Goal: Transaction & Acquisition: Book appointment/travel/reservation

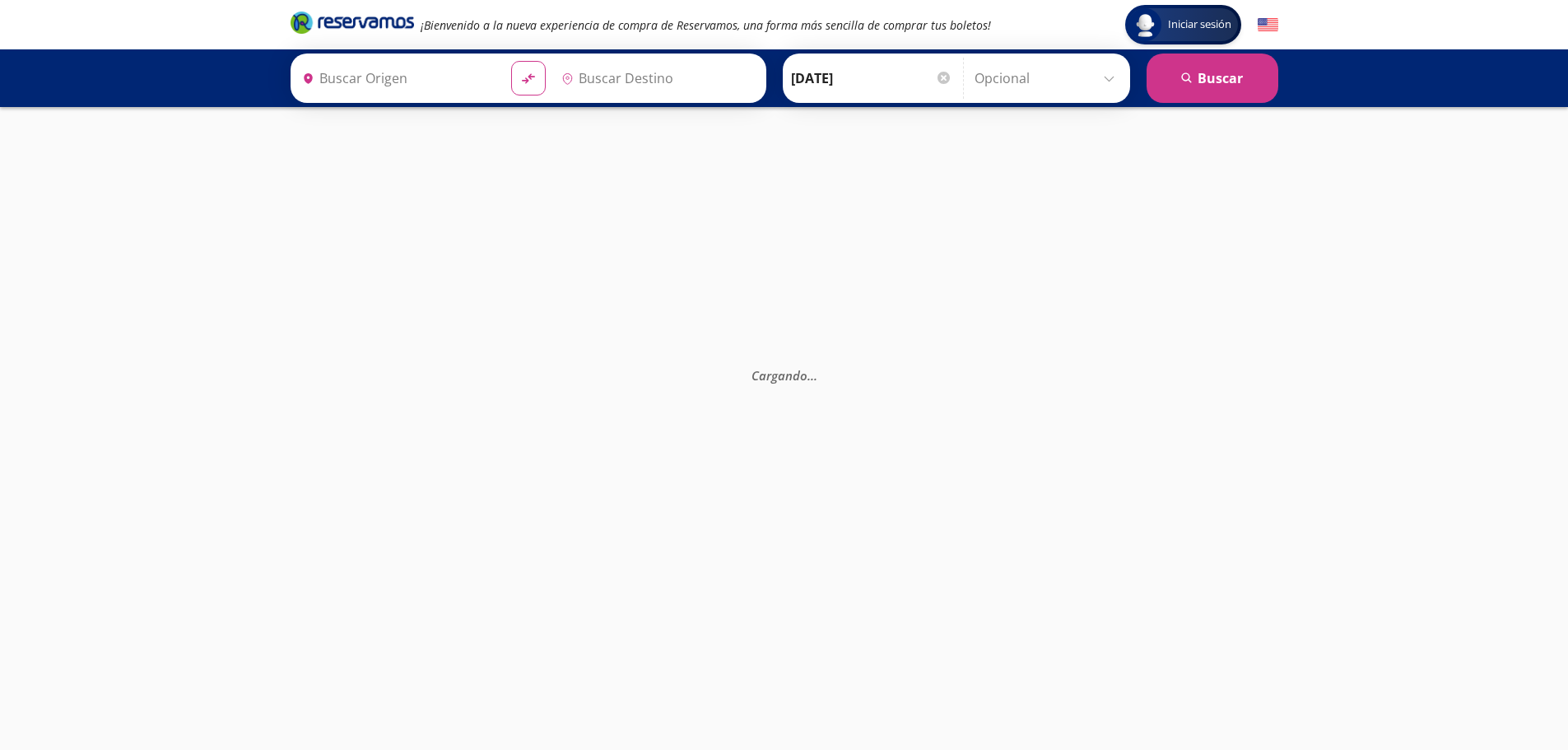
type input "[GEOGRAPHIC_DATA], [GEOGRAPHIC_DATA]"
type input "[DATE][GEOGRAPHIC_DATA][PERSON_NAME], [GEOGRAPHIC_DATA]"
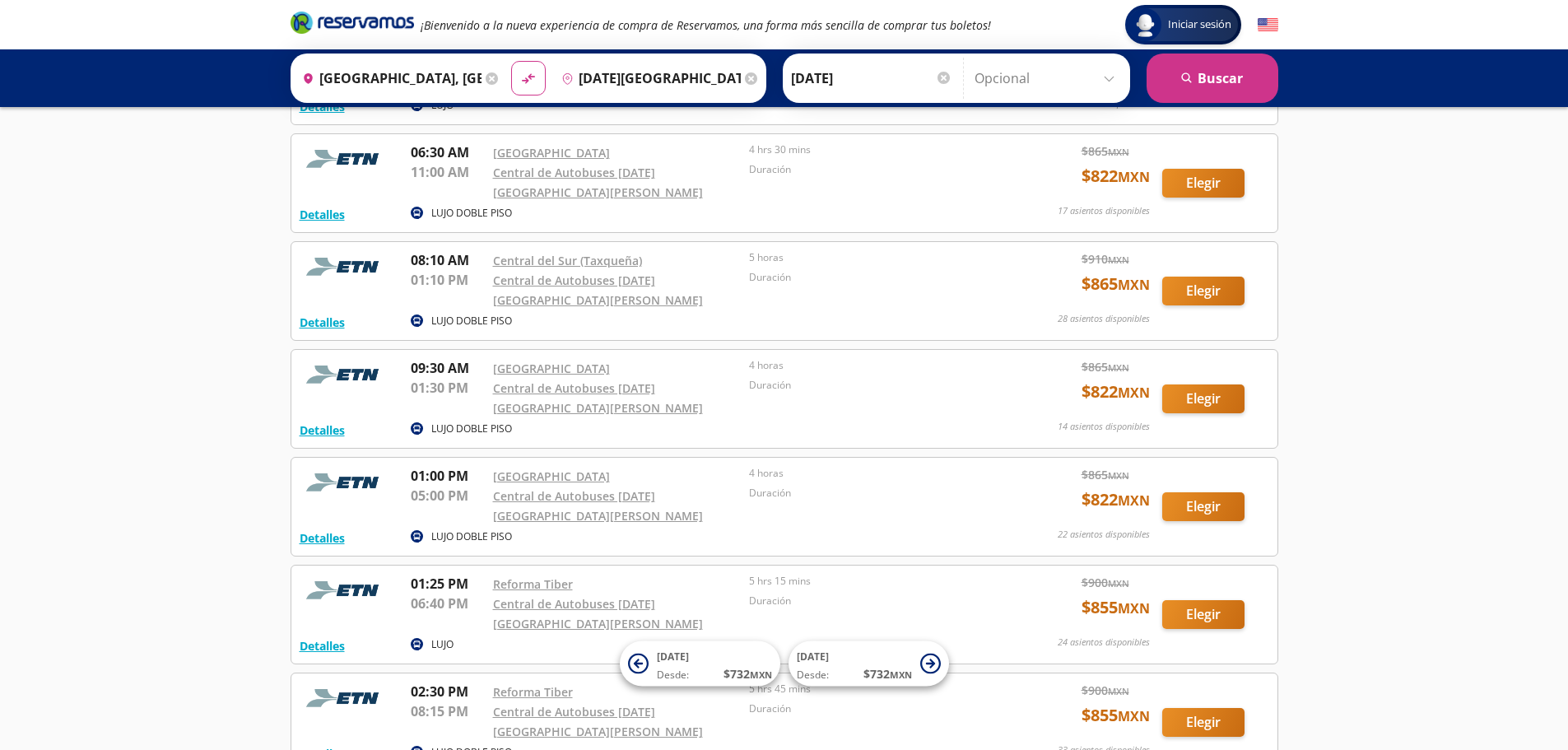
scroll to position [412, 0]
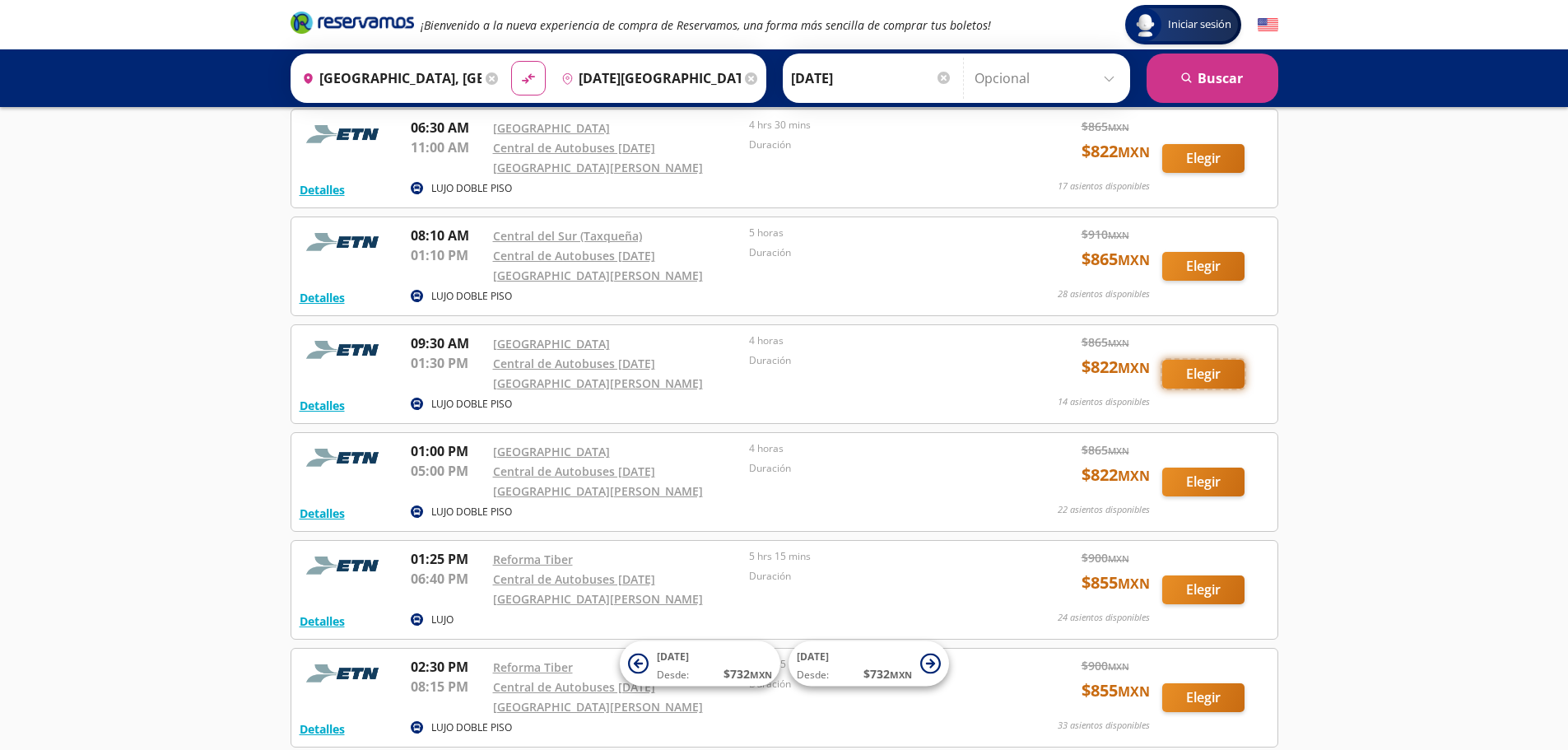
click at [1205, 359] on button "Elegir" at bounding box center [1203, 374] width 82 height 29
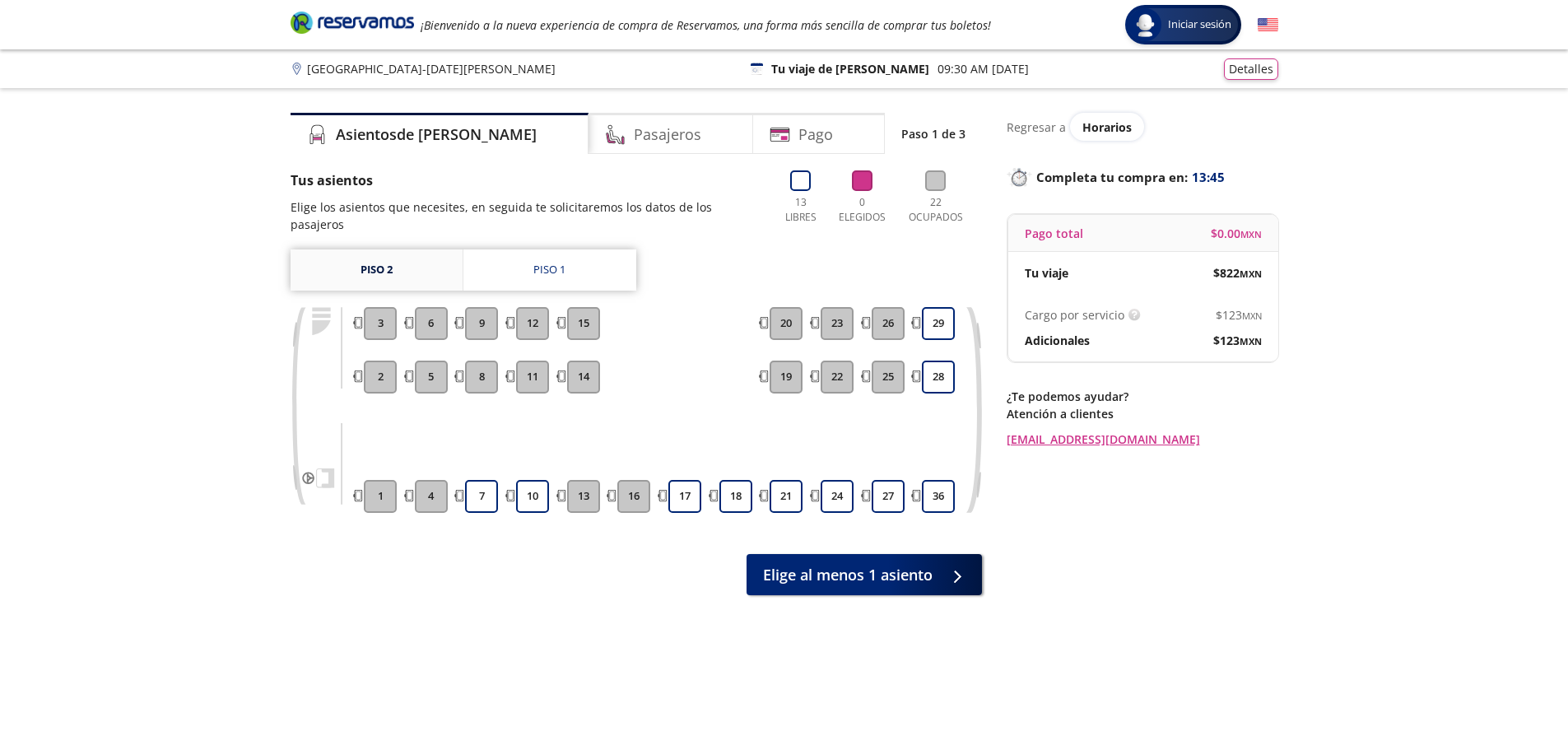
click at [407, 249] on link "Piso 2" at bounding box center [376, 270] width 172 height 41
click at [531, 249] on link "Piso 1" at bounding box center [550, 270] width 173 height 41
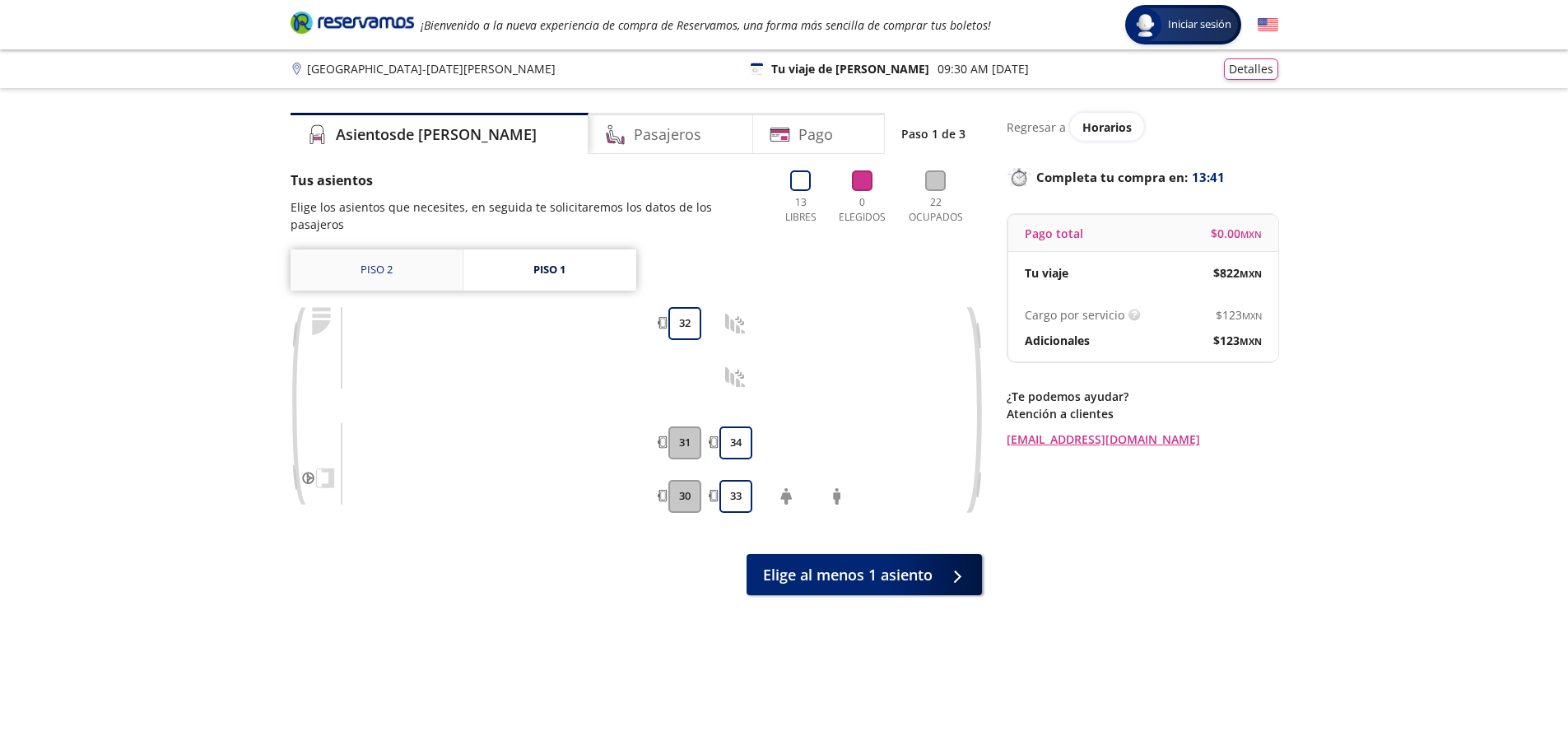
click at [365, 255] on link "Piso 2" at bounding box center [376, 270] width 172 height 41
